Goal: Task Accomplishment & Management: Use online tool/utility

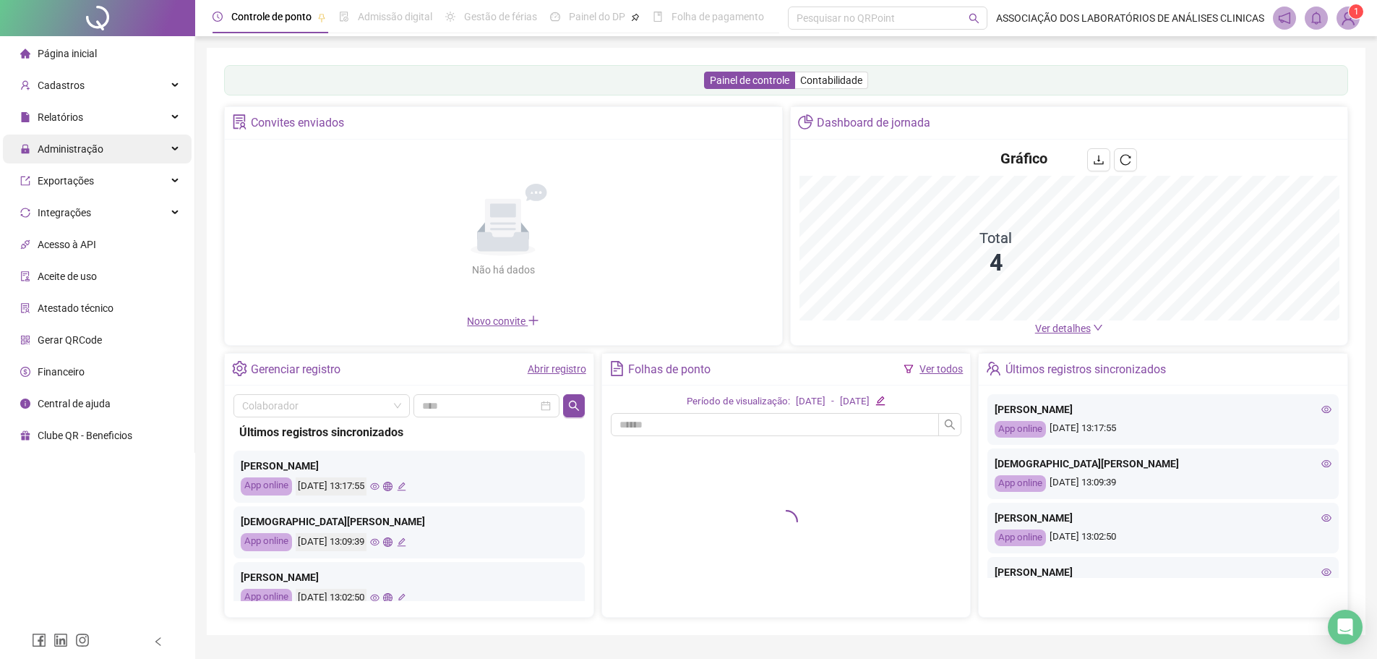
click at [69, 158] on span "Administração" at bounding box center [61, 148] width 83 height 29
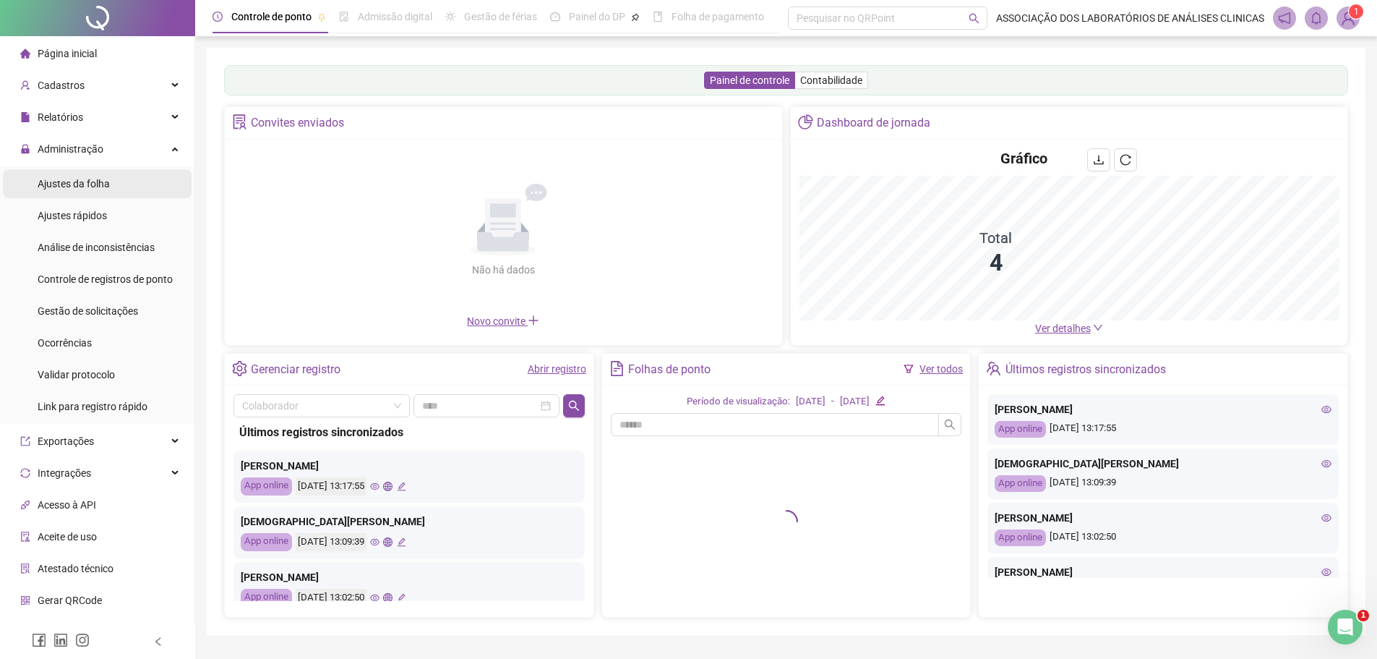
click at [76, 182] on span "Ajustes da folha" at bounding box center [74, 184] width 72 height 12
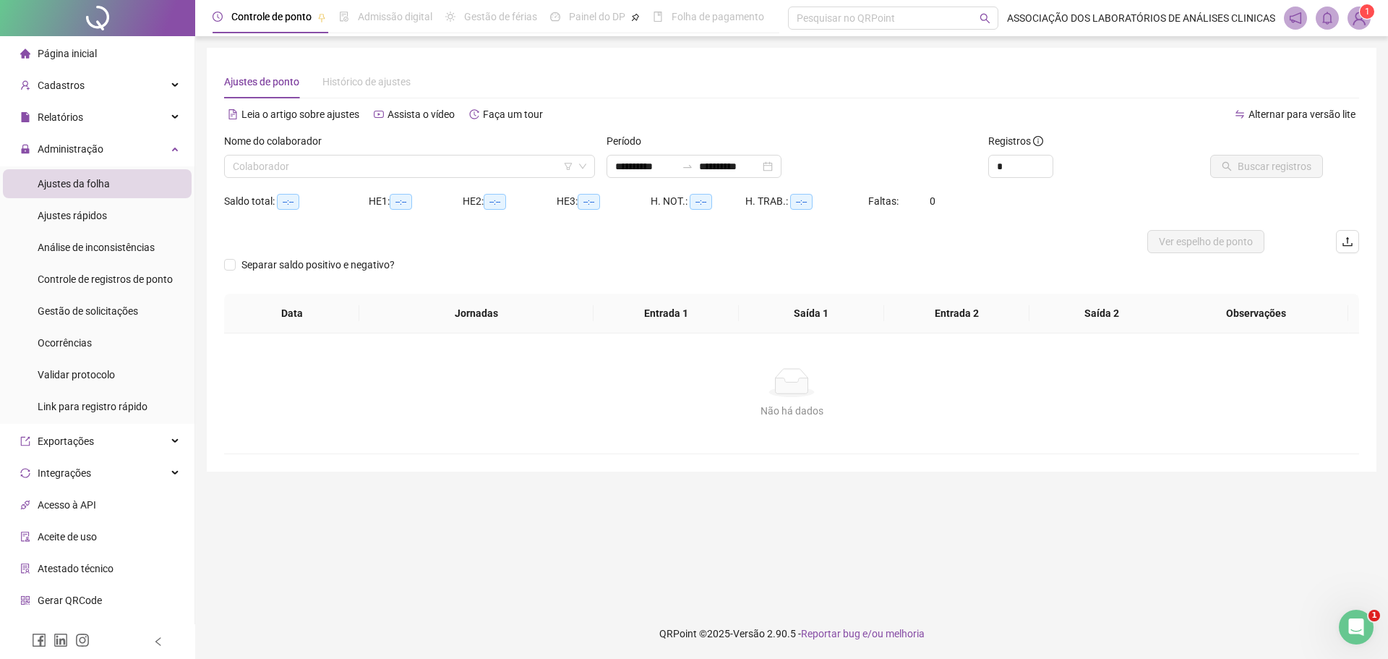
type input "**********"
click at [389, 175] on input "search" at bounding box center [403, 166] width 340 height 22
click at [434, 141] on div "Nome do colaborador" at bounding box center [409, 144] width 371 height 22
click at [310, 175] on input "search" at bounding box center [403, 166] width 340 height 22
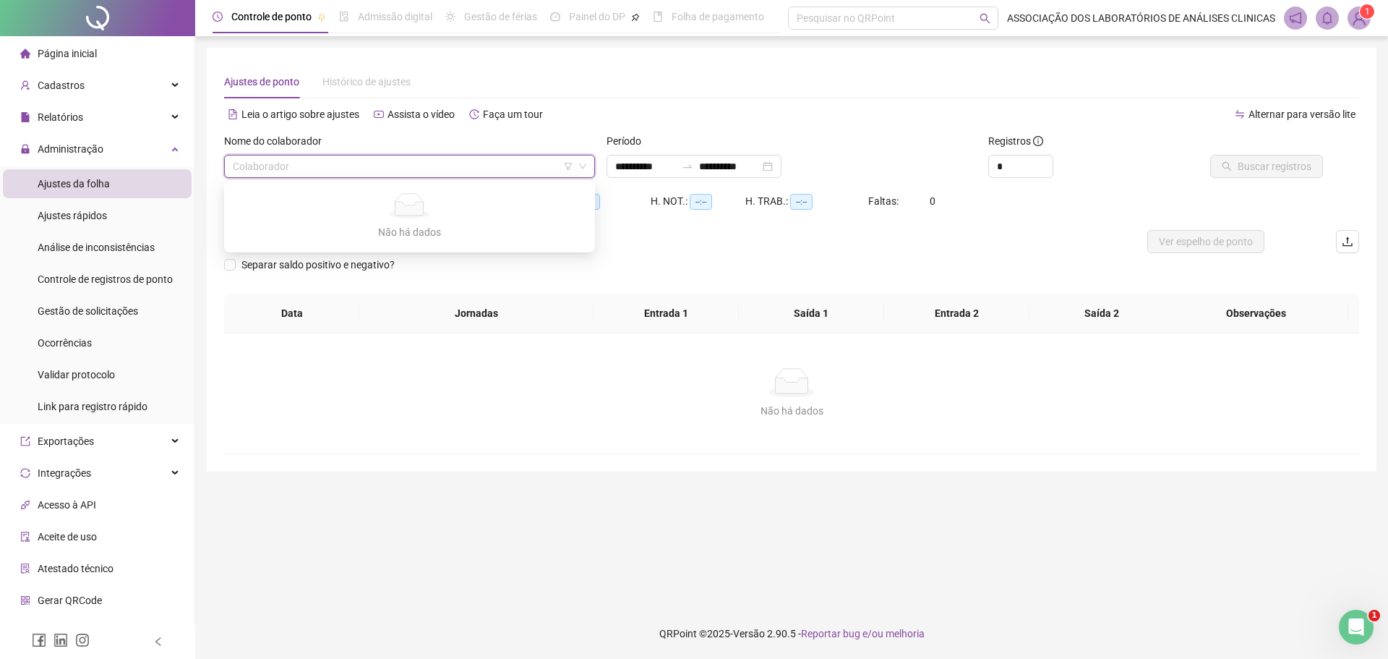
drag, startPoint x: 636, startPoint y: 131, endPoint x: 616, endPoint y: 127, distance: 20.6
click at [635, 130] on div "Leia o artigo sobre ajustes Assista o vídeo Faça um tour" at bounding box center [507, 121] width 567 height 23
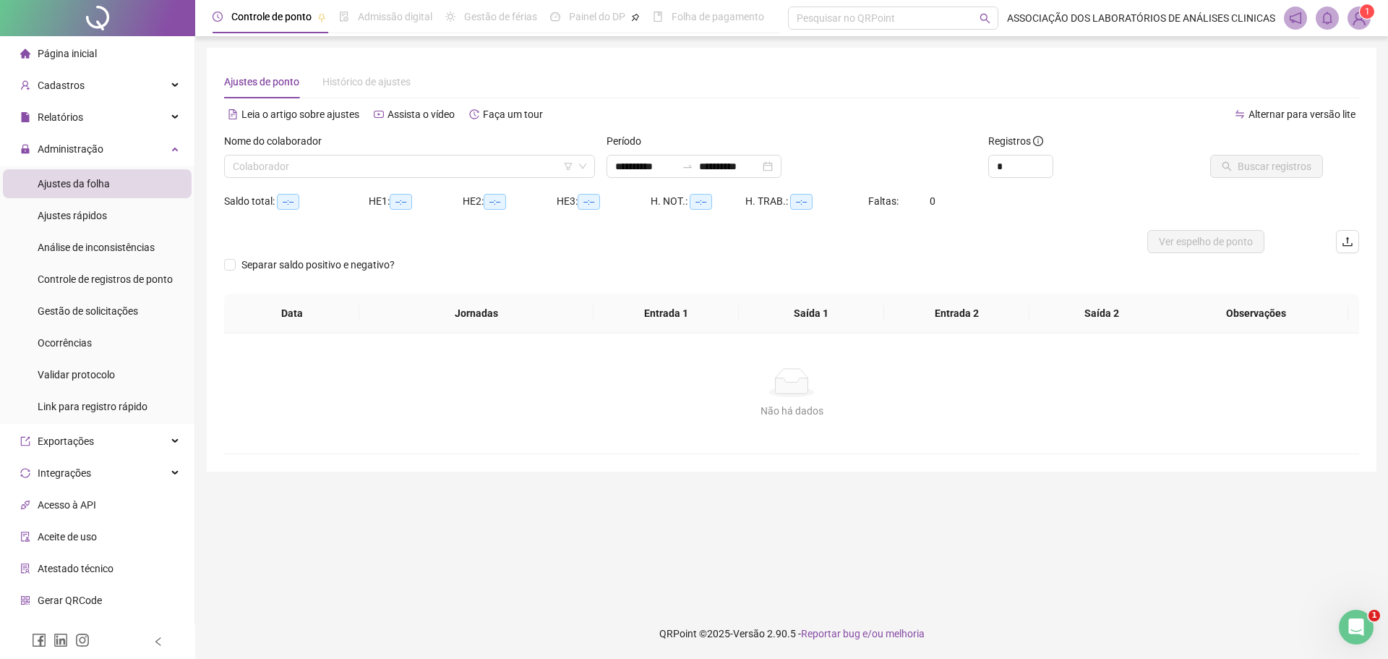
click at [349, 151] on div "Nome do colaborador" at bounding box center [409, 144] width 371 height 22
click at [346, 158] on input "search" at bounding box center [403, 166] width 340 height 22
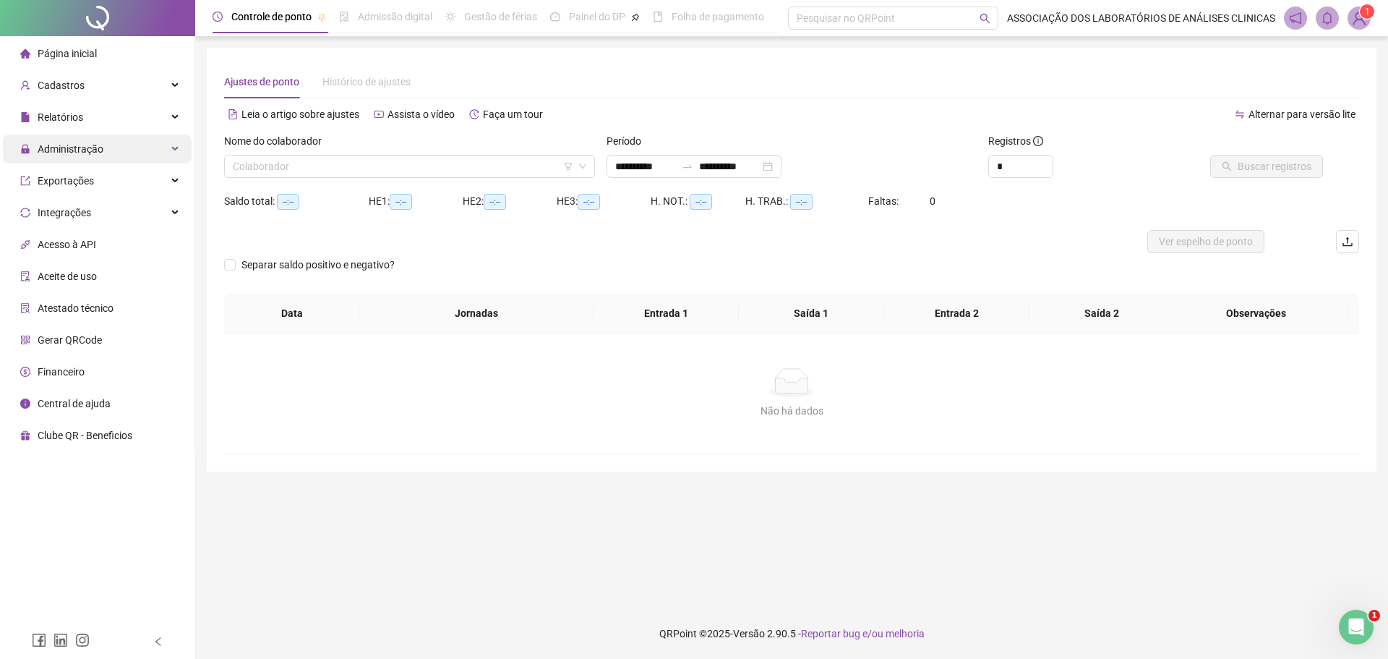
click at [100, 148] on span "Administração" at bounding box center [71, 149] width 66 height 12
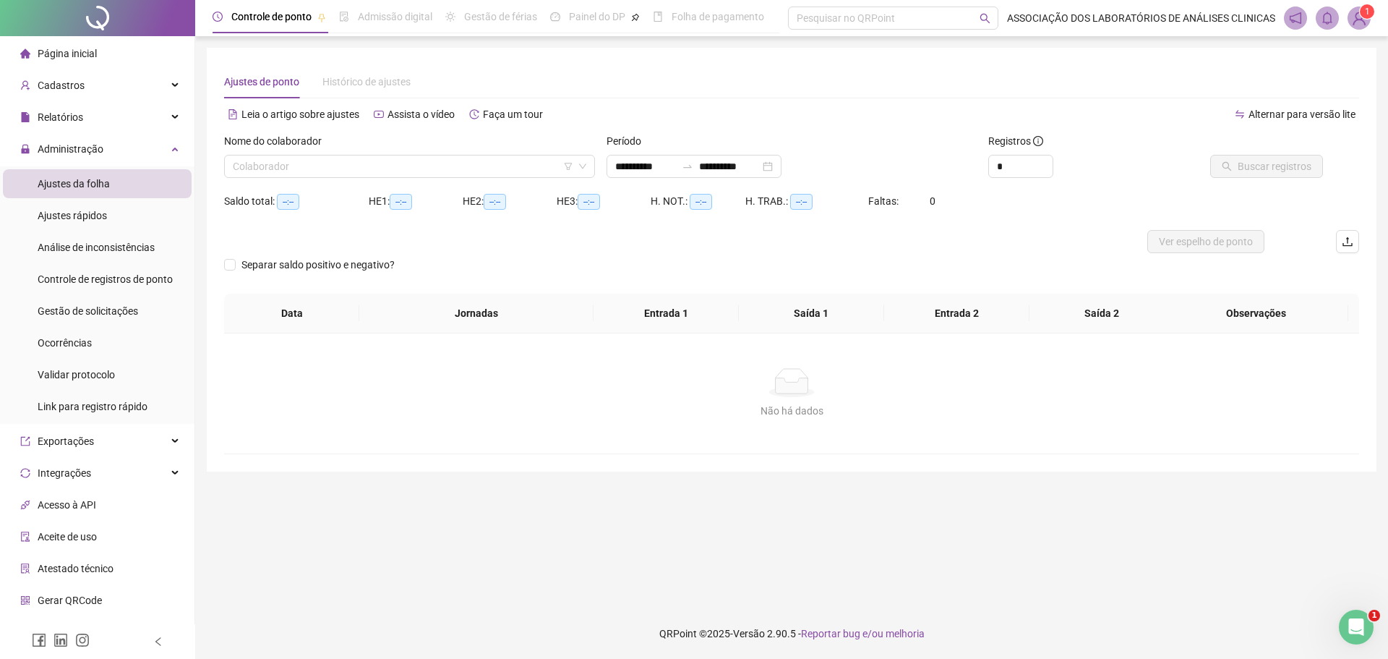
click at [94, 178] on span "Ajustes da folha" at bounding box center [74, 184] width 72 height 12
click at [85, 181] on span "Ajustes da folha" at bounding box center [74, 184] width 72 height 12
click at [351, 170] on input "search" at bounding box center [403, 166] width 340 height 22
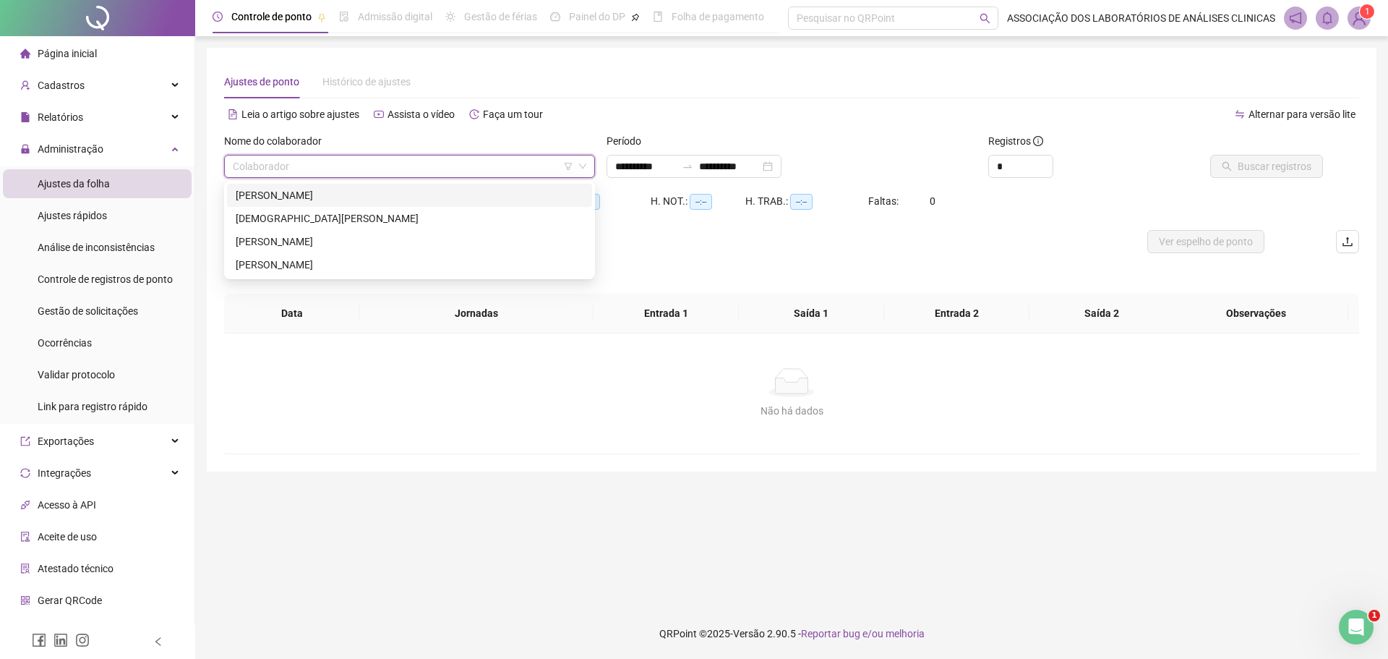
click at [332, 194] on div "[PERSON_NAME]" at bounding box center [410, 195] width 348 height 16
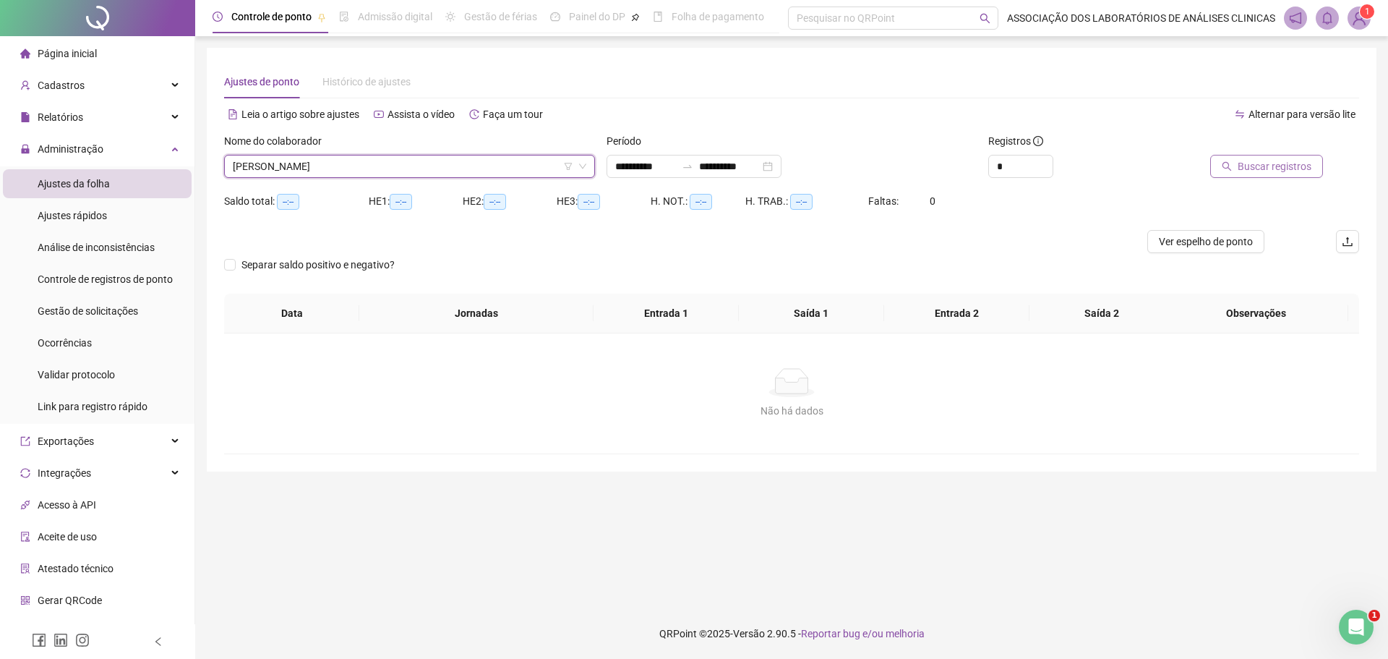
click at [1281, 176] on button "Buscar registros" at bounding box center [1266, 166] width 113 height 23
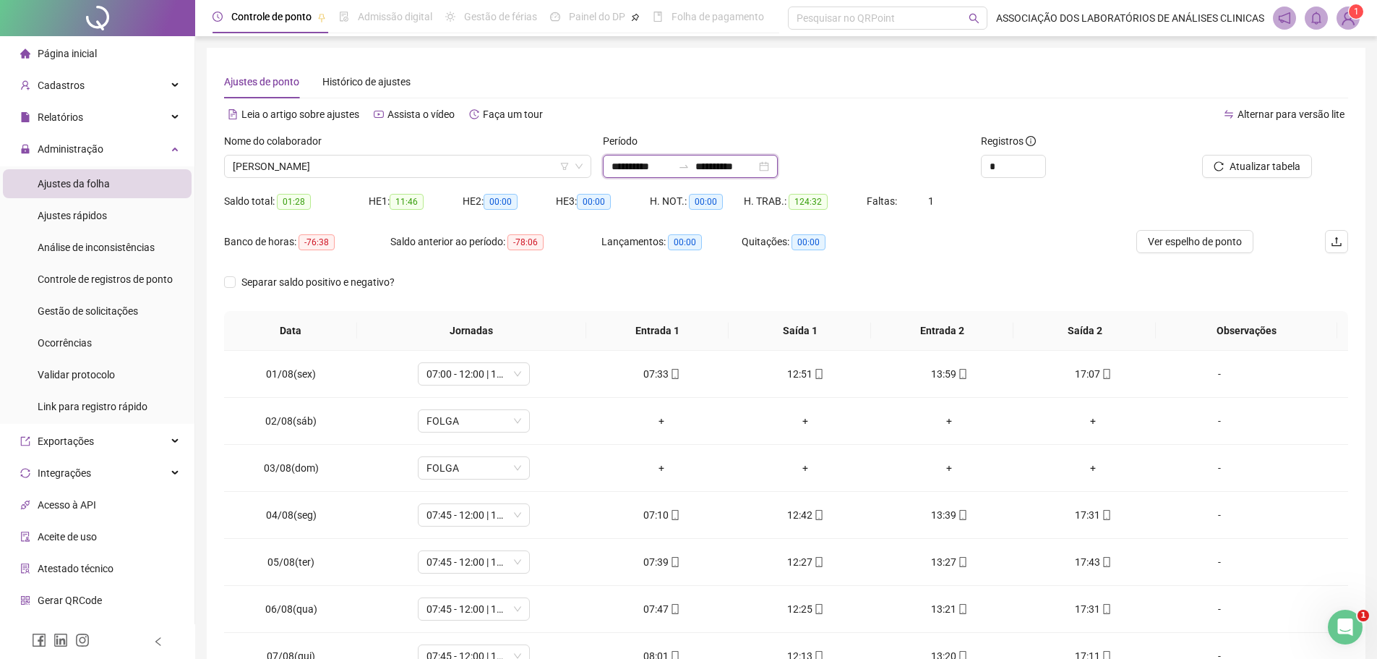
click at [736, 171] on input "**********" at bounding box center [725, 166] width 61 height 16
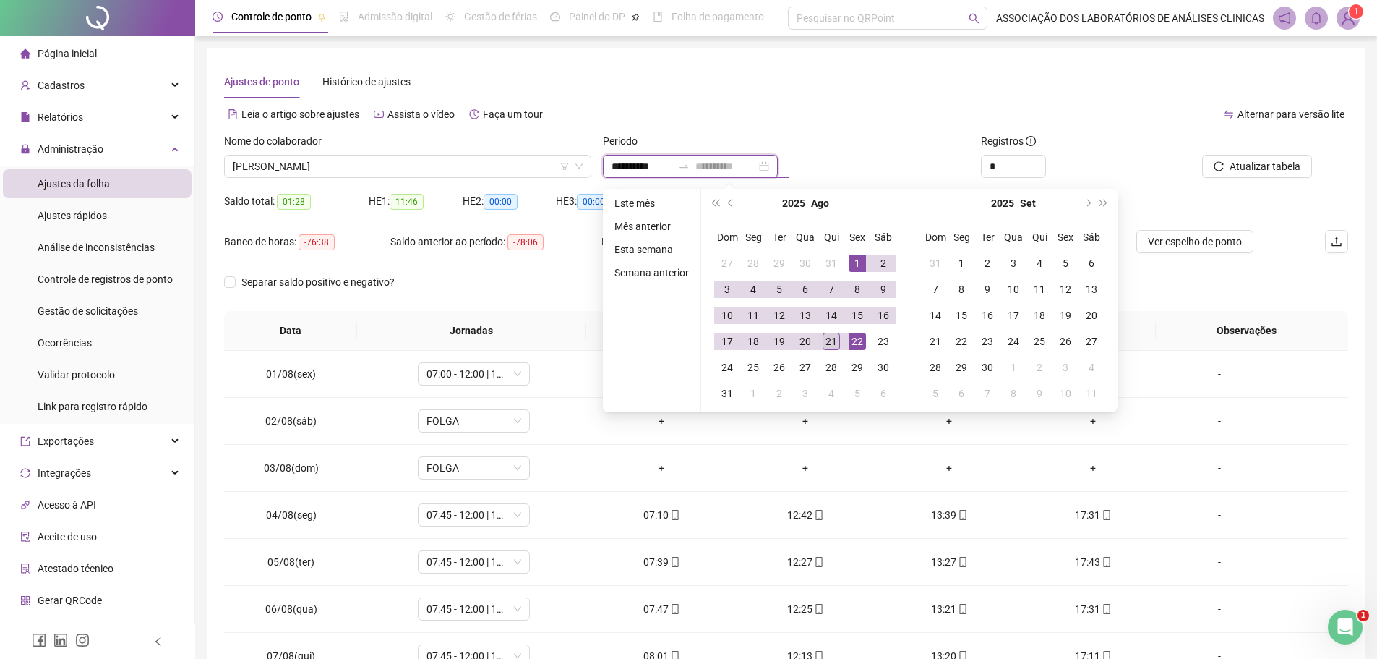
type input "**********"
click at [831, 343] on div "21" at bounding box center [831, 341] width 17 height 17
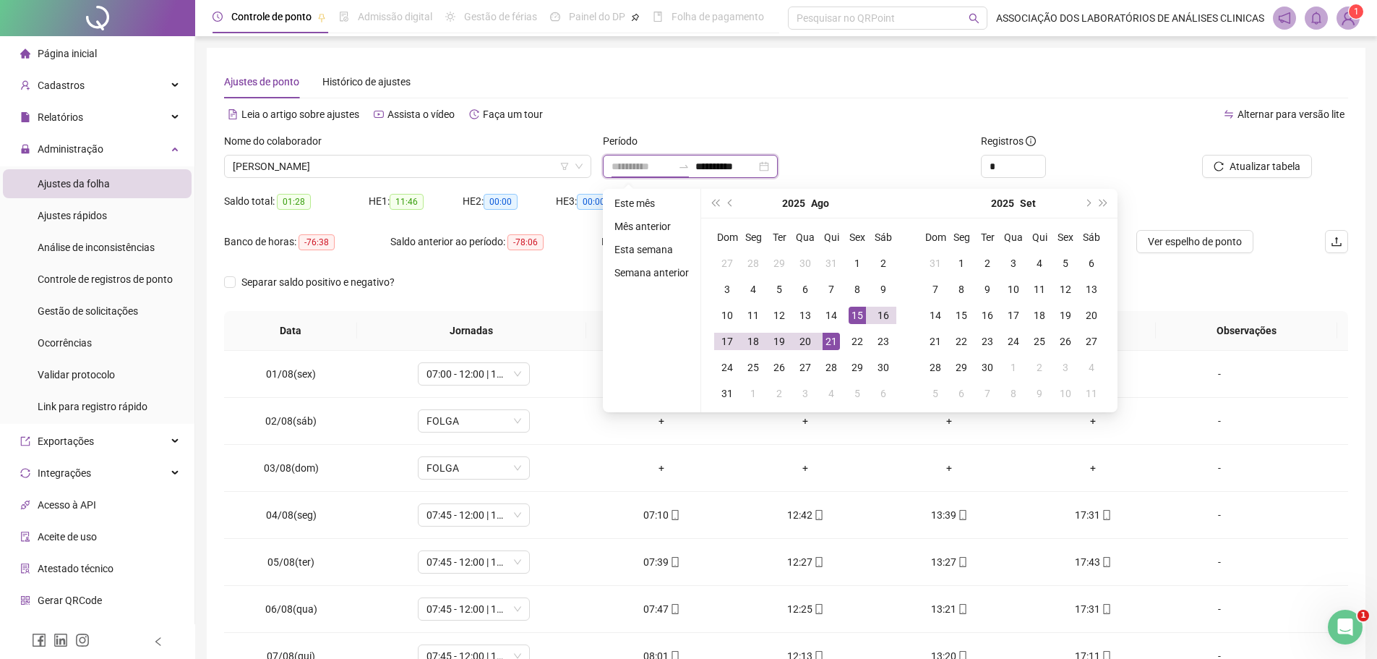
type input "**********"
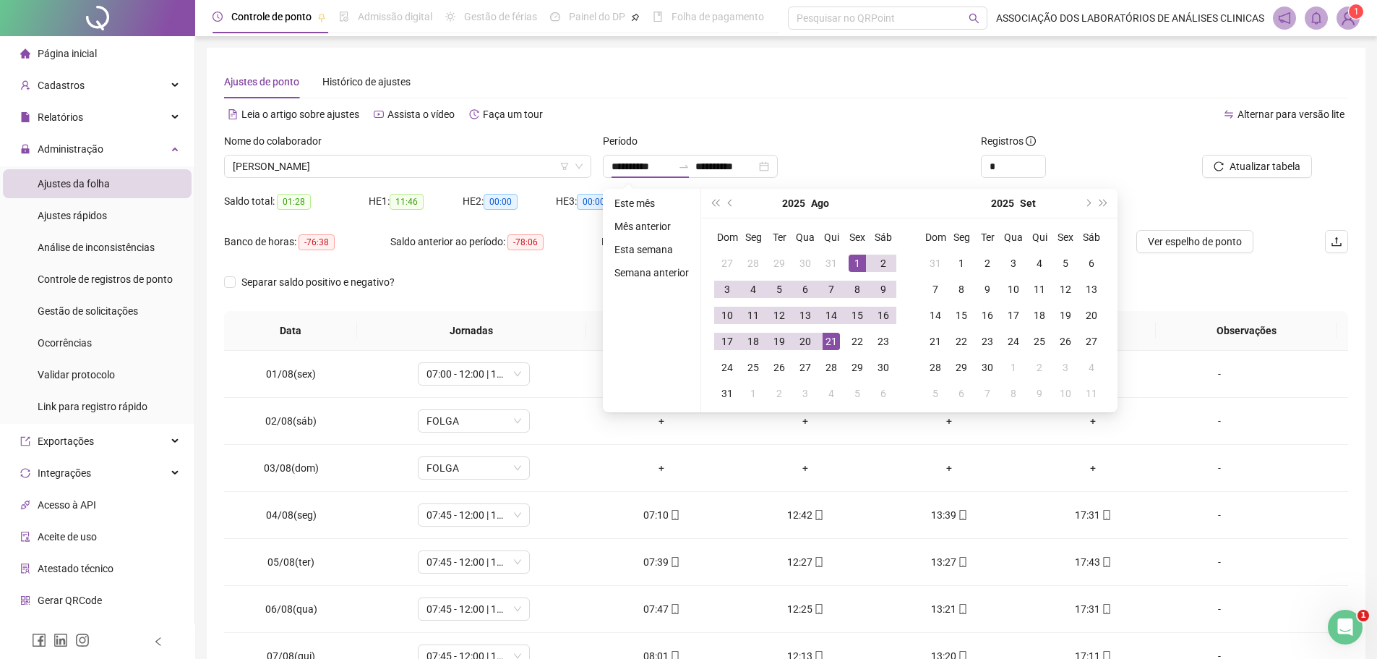
click at [885, 185] on div "**********" at bounding box center [786, 161] width 379 height 56
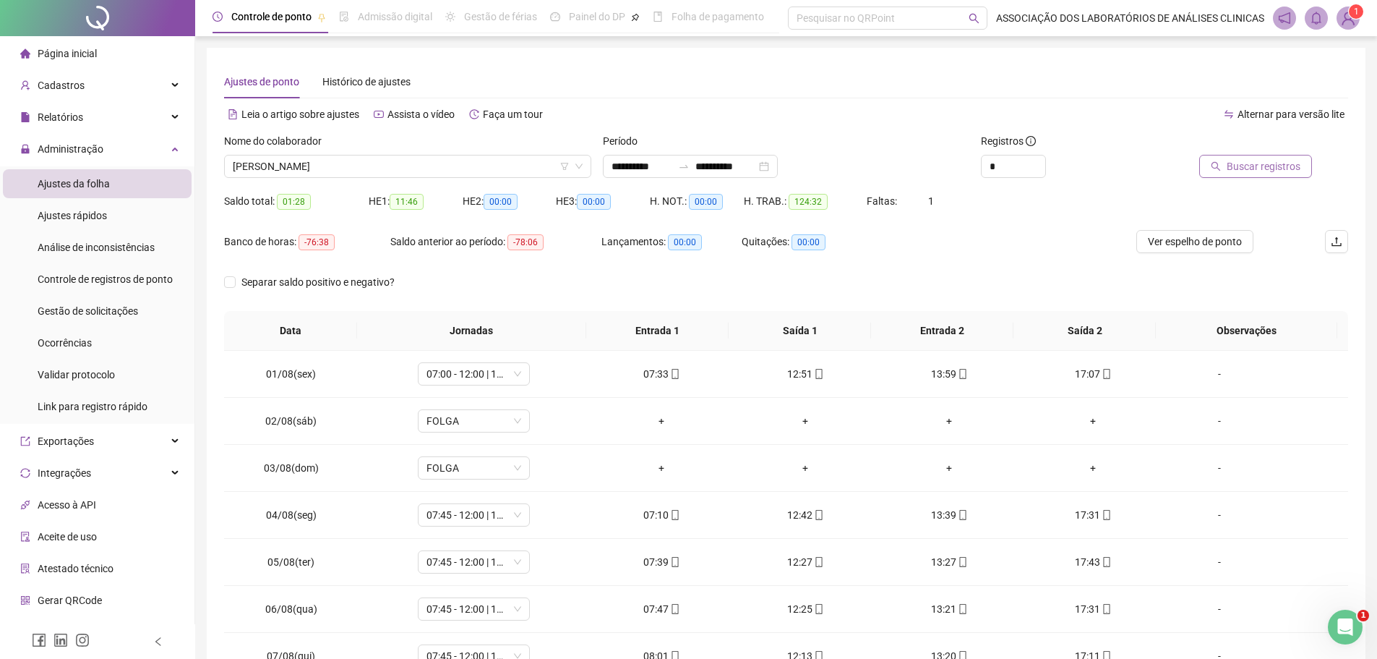
click at [1230, 166] on span "Buscar registros" at bounding box center [1264, 166] width 74 height 16
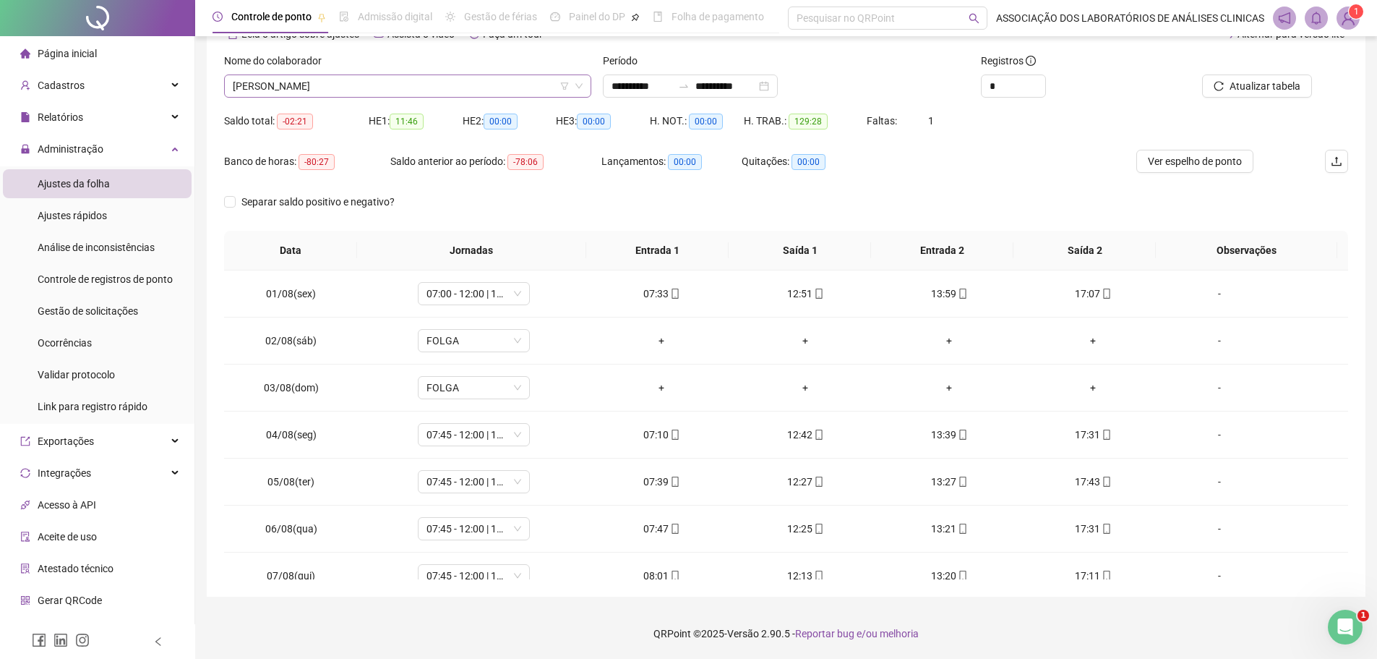
click at [345, 87] on span "[PERSON_NAME]" at bounding box center [408, 86] width 350 height 22
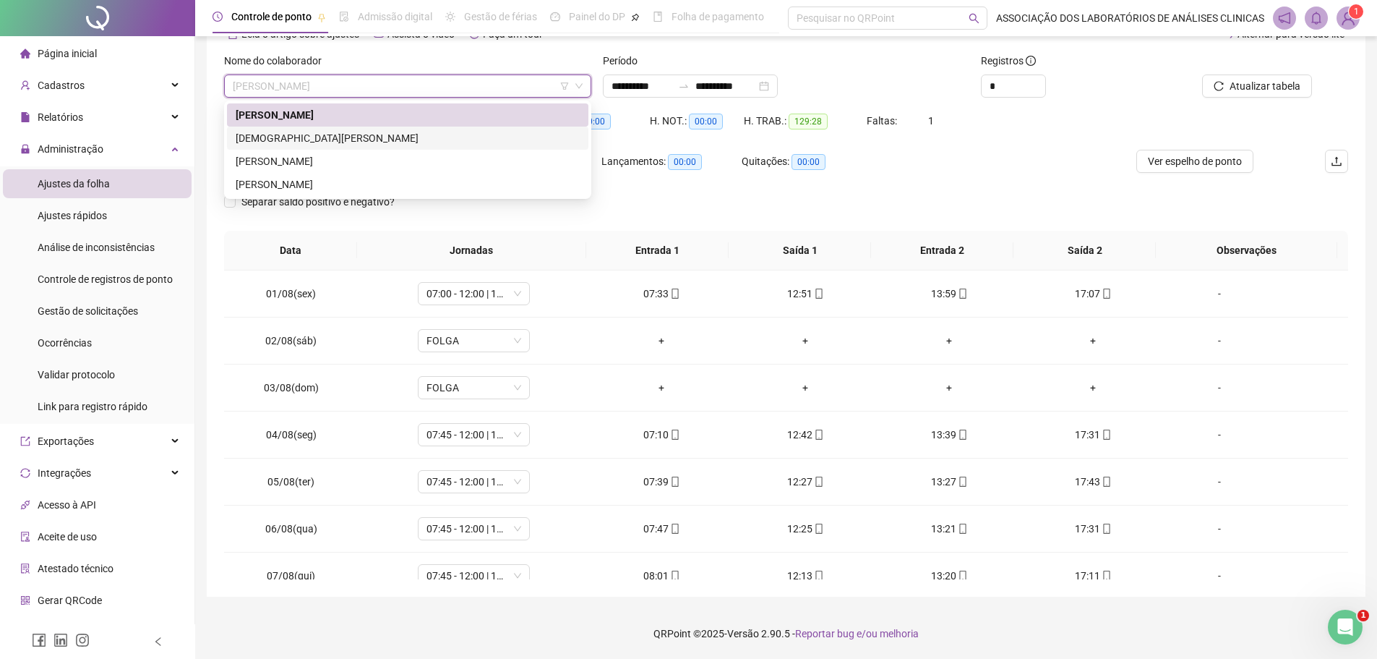
click at [336, 129] on div "[DEMOGRAPHIC_DATA][PERSON_NAME]" at bounding box center [407, 137] width 361 height 23
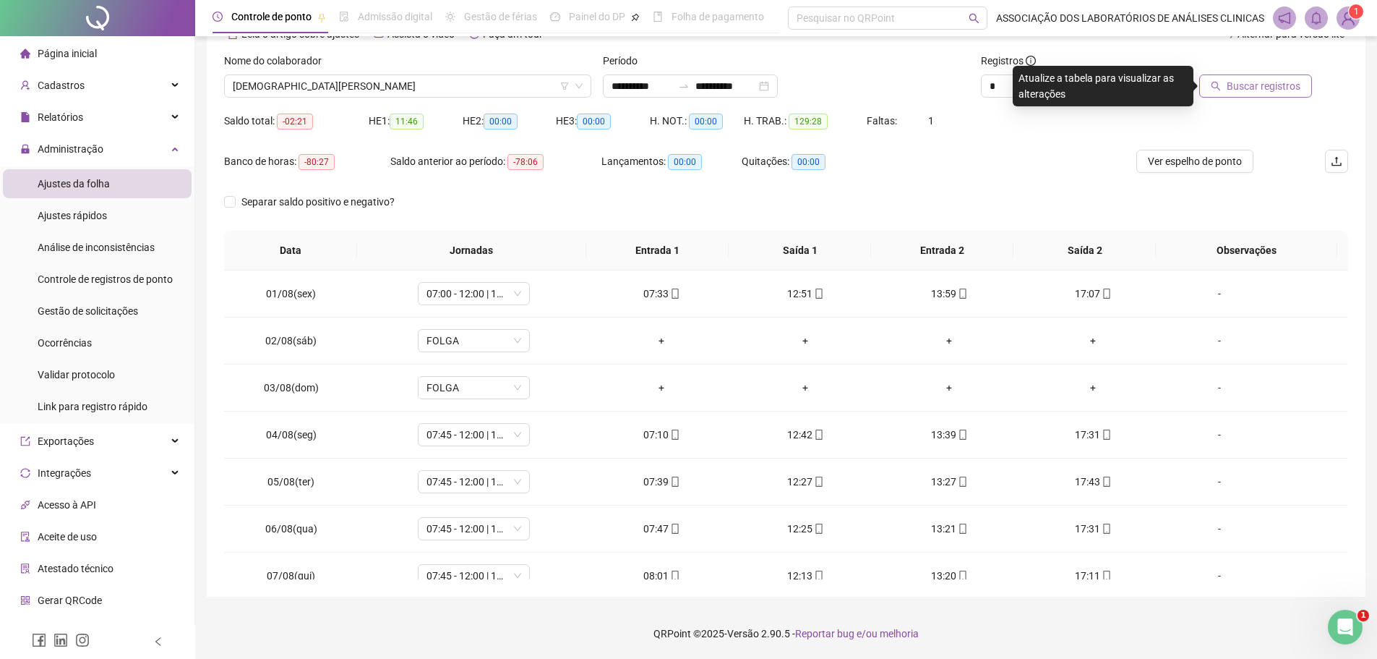
click at [1245, 89] on span "Buscar registros" at bounding box center [1264, 86] width 74 height 16
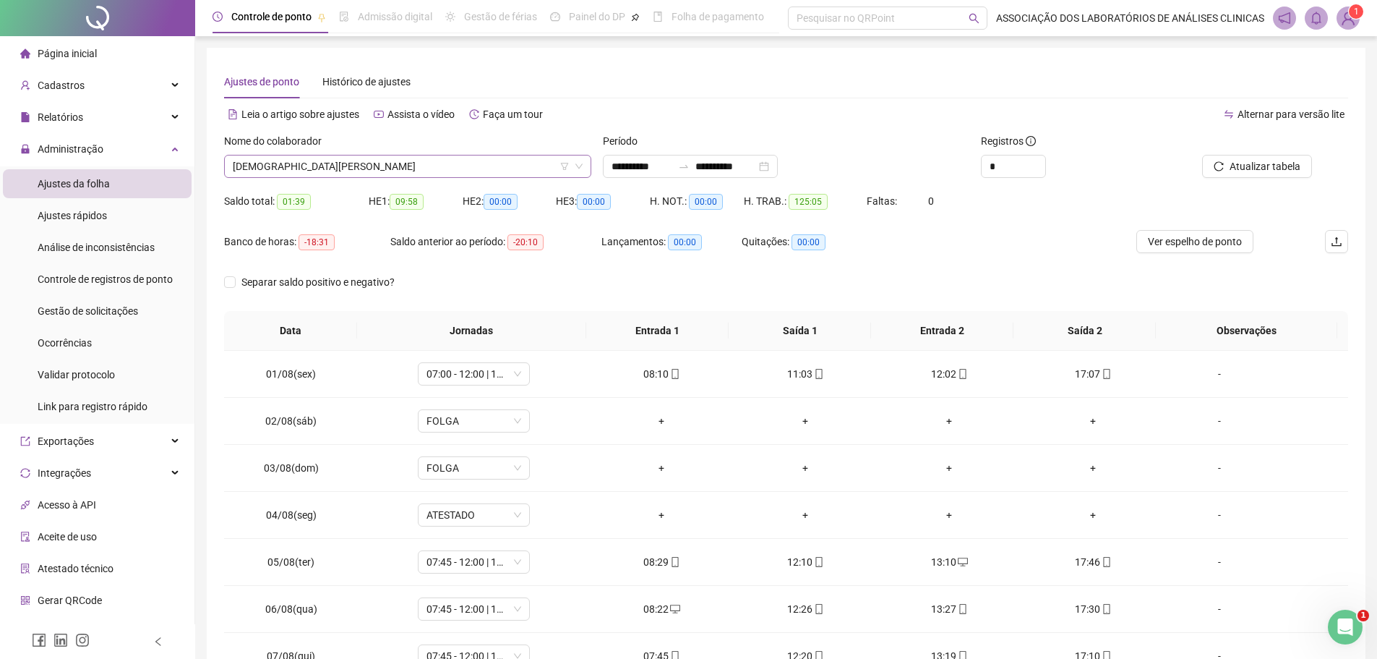
click at [469, 163] on span "[DEMOGRAPHIC_DATA][PERSON_NAME]" at bounding box center [408, 166] width 350 height 22
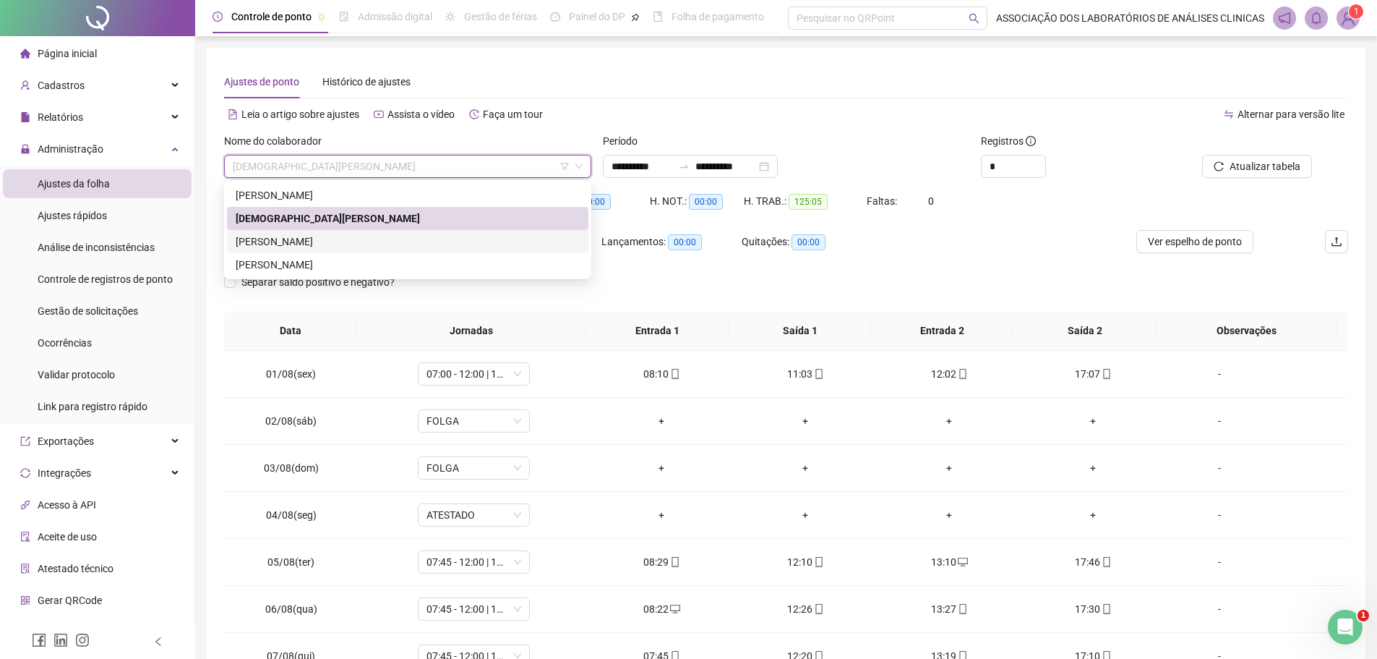
click at [284, 243] on div "[PERSON_NAME]" at bounding box center [408, 241] width 344 height 16
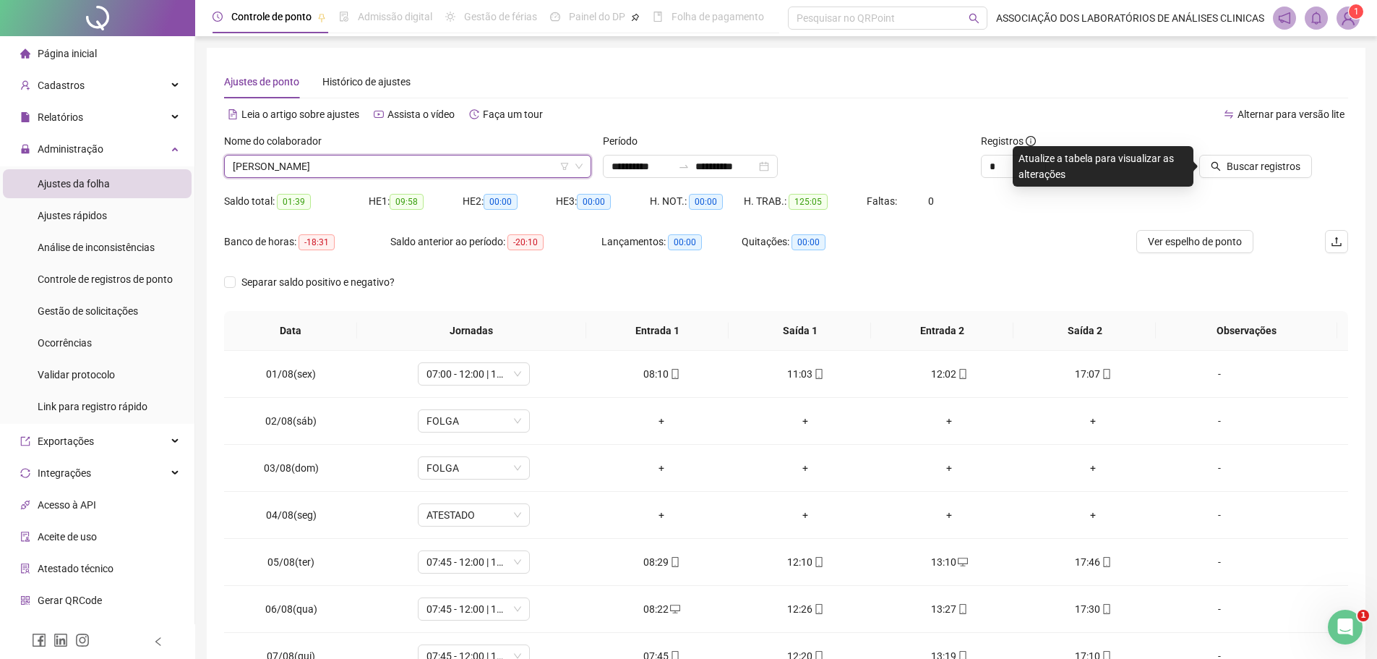
click at [1263, 166] on span "Buscar registros" at bounding box center [1264, 166] width 74 height 16
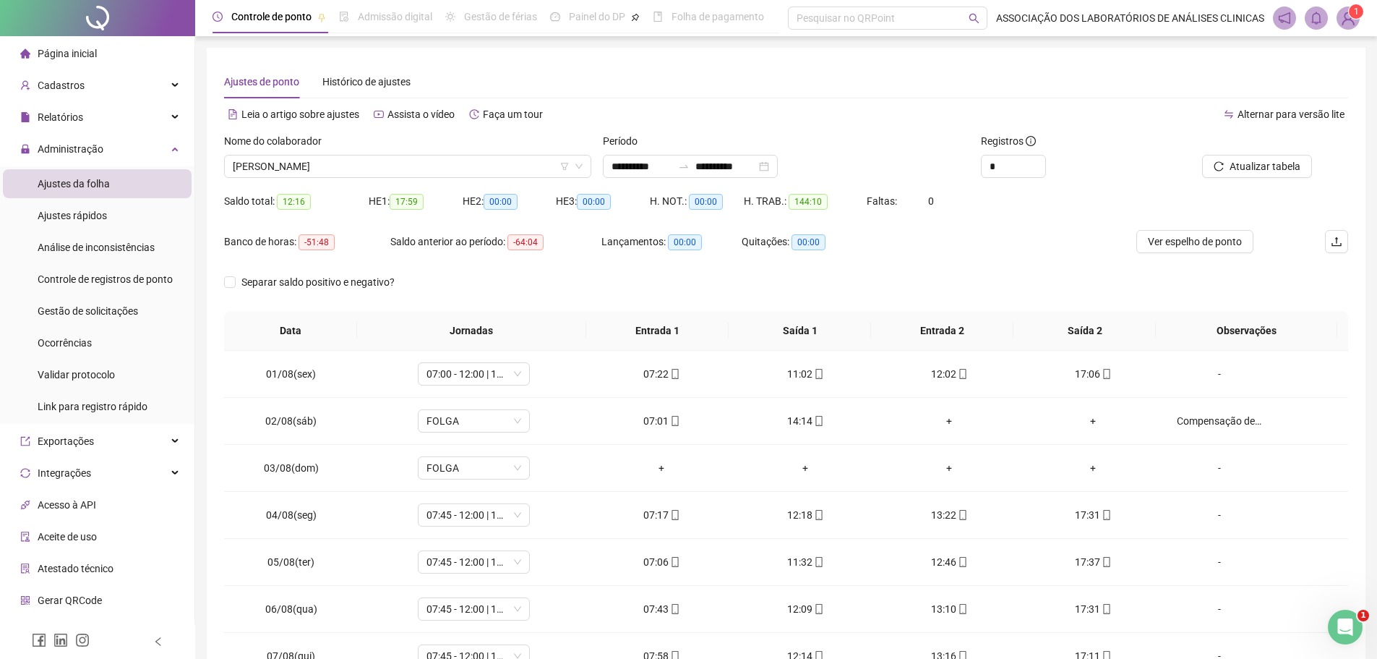
click at [391, 153] on div "Nome do colaborador" at bounding box center [407, 144] width 367 height 22
click at [304, 175] on span "[PERSON_NAME]" at bounding box center [408, 166] width 350 height 22
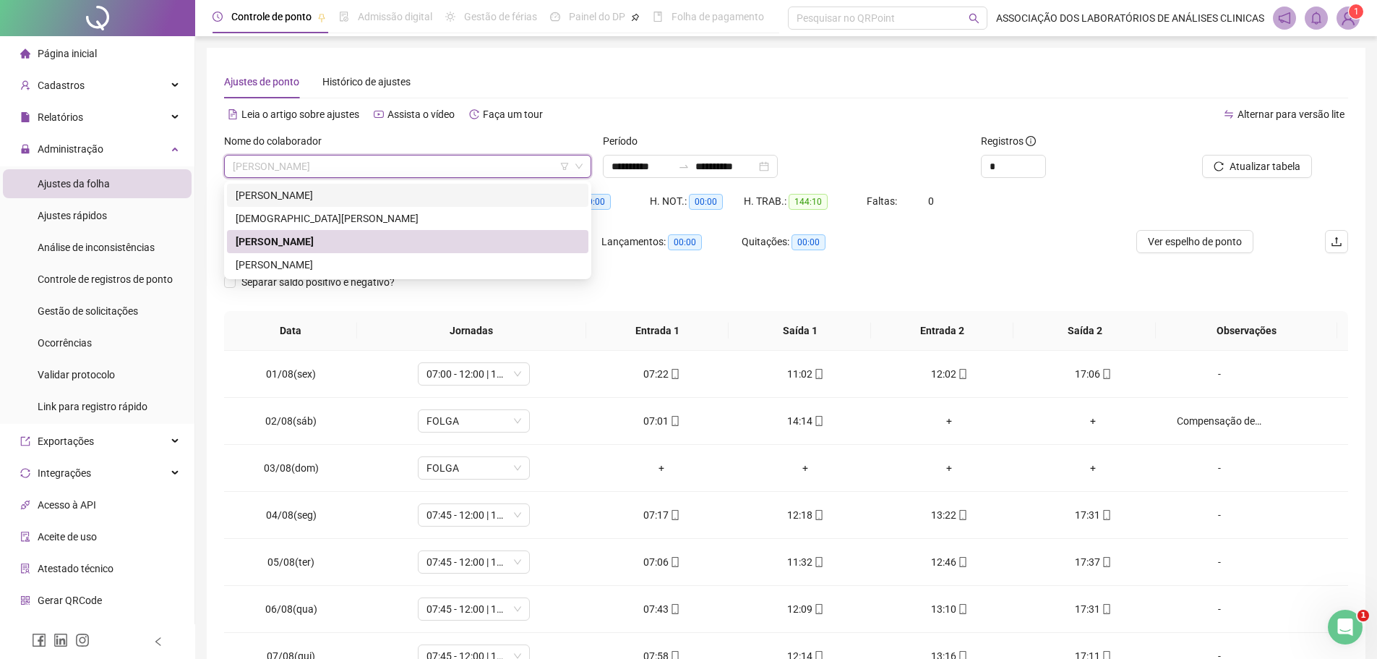
click at [285, 194] on div "[PERSON_NAME]" at bounding box center [408, 195] width 344 height 16
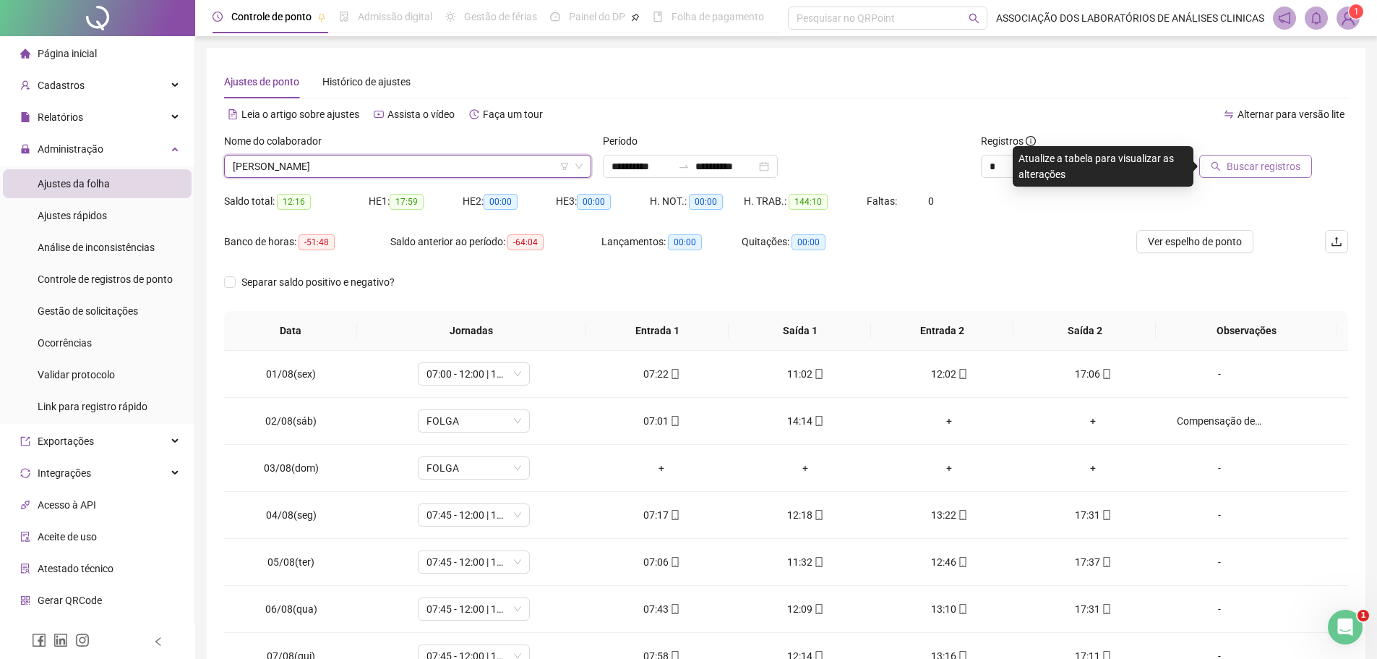
click at [1256, 167] on span "Buscar registros" at bounding box center [1264, 166] width 74 height 16
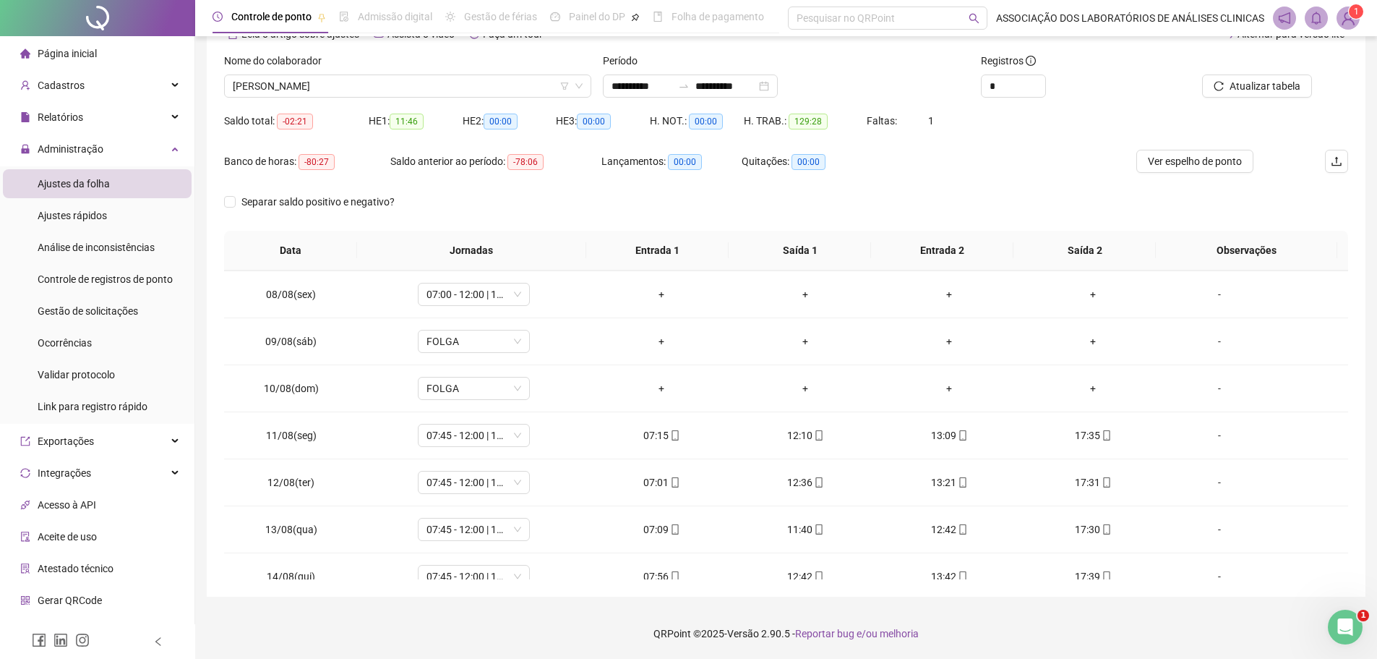
scroll to position [317, 0]
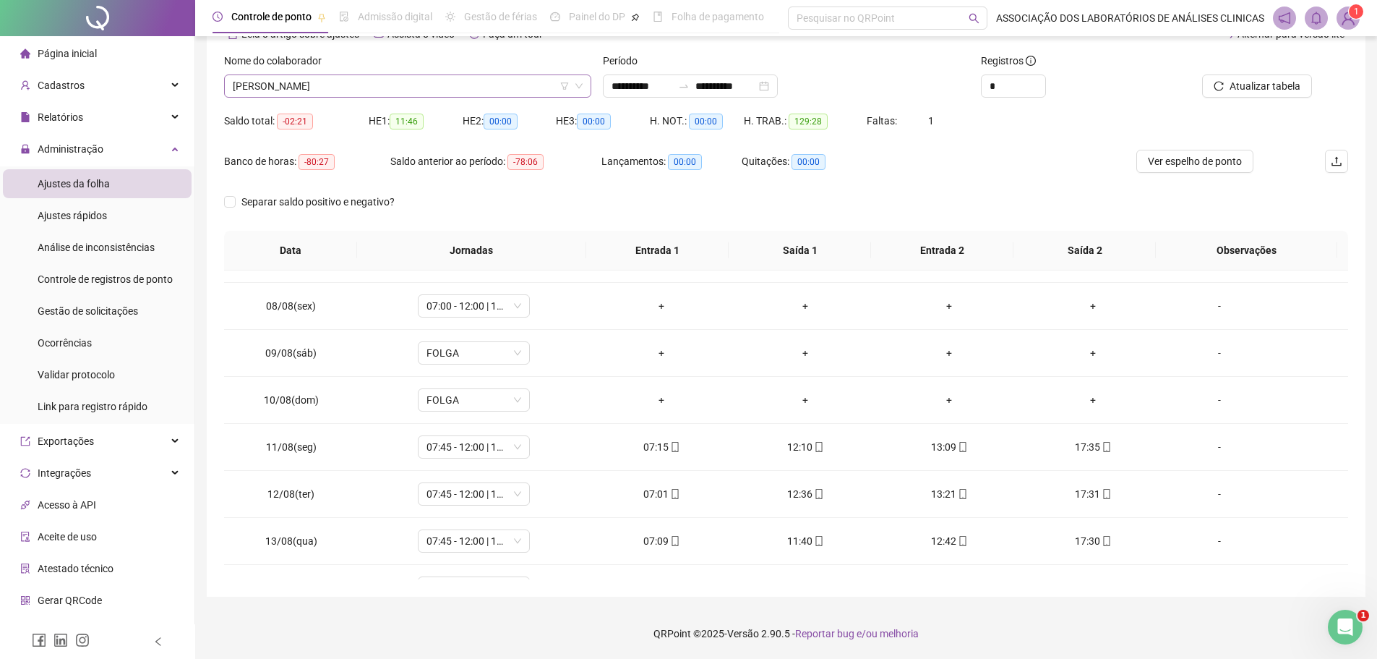
click at [401, 90] on span "[PERSON_NAME]" at bounding box center [408, 86] width 350 height 22
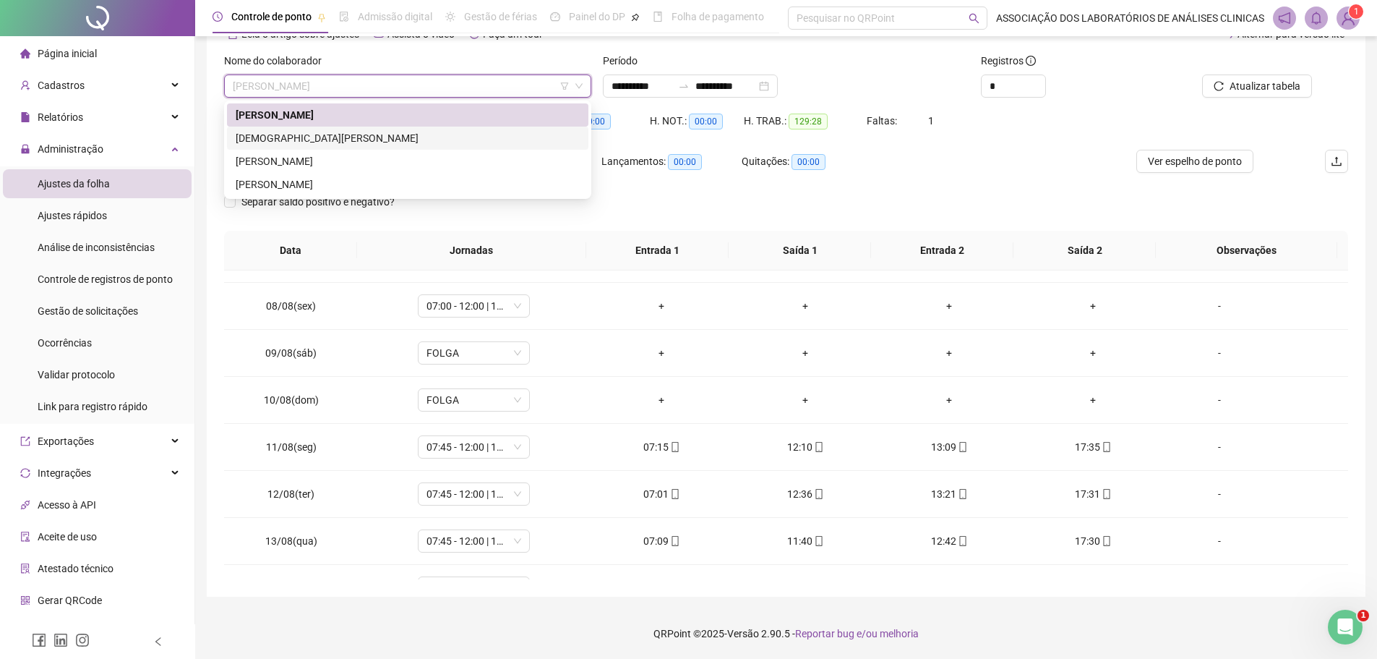
click at [257, 138] on div "[DEMOGRAPHIC_DATA][PERSON_NAME]" at bounding box center [408, 138] width 344 height 16
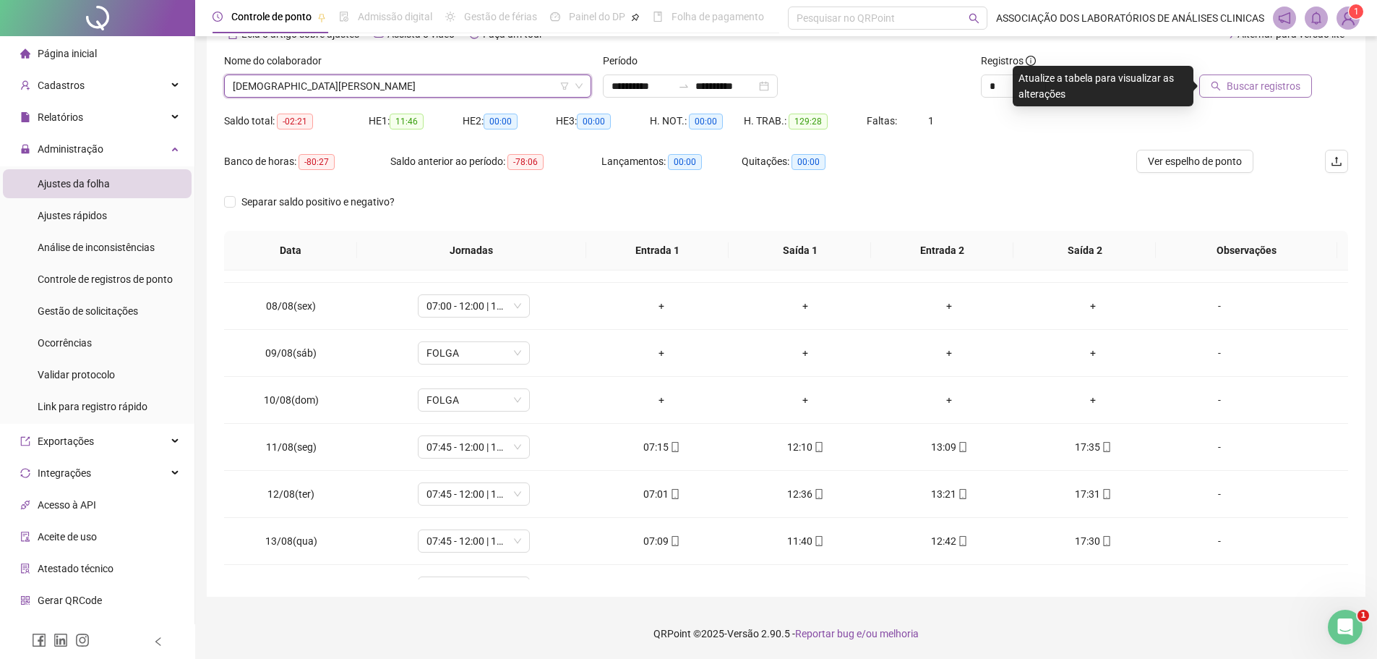
click at [1283, 87] on span "Buscar registros" at bounding box center [1264, 86] width 74 height 16
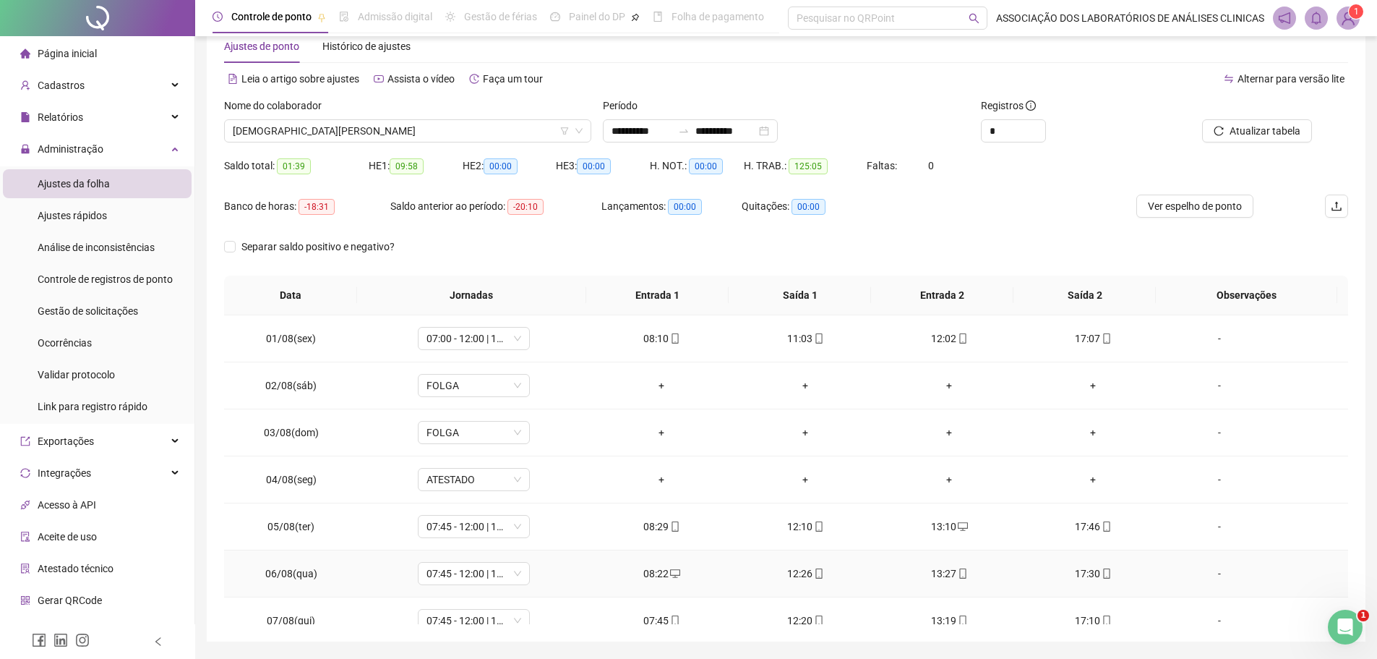
scroll to position [0, 0]
